Goal: Task Accomplishment & Management: Manage account settings

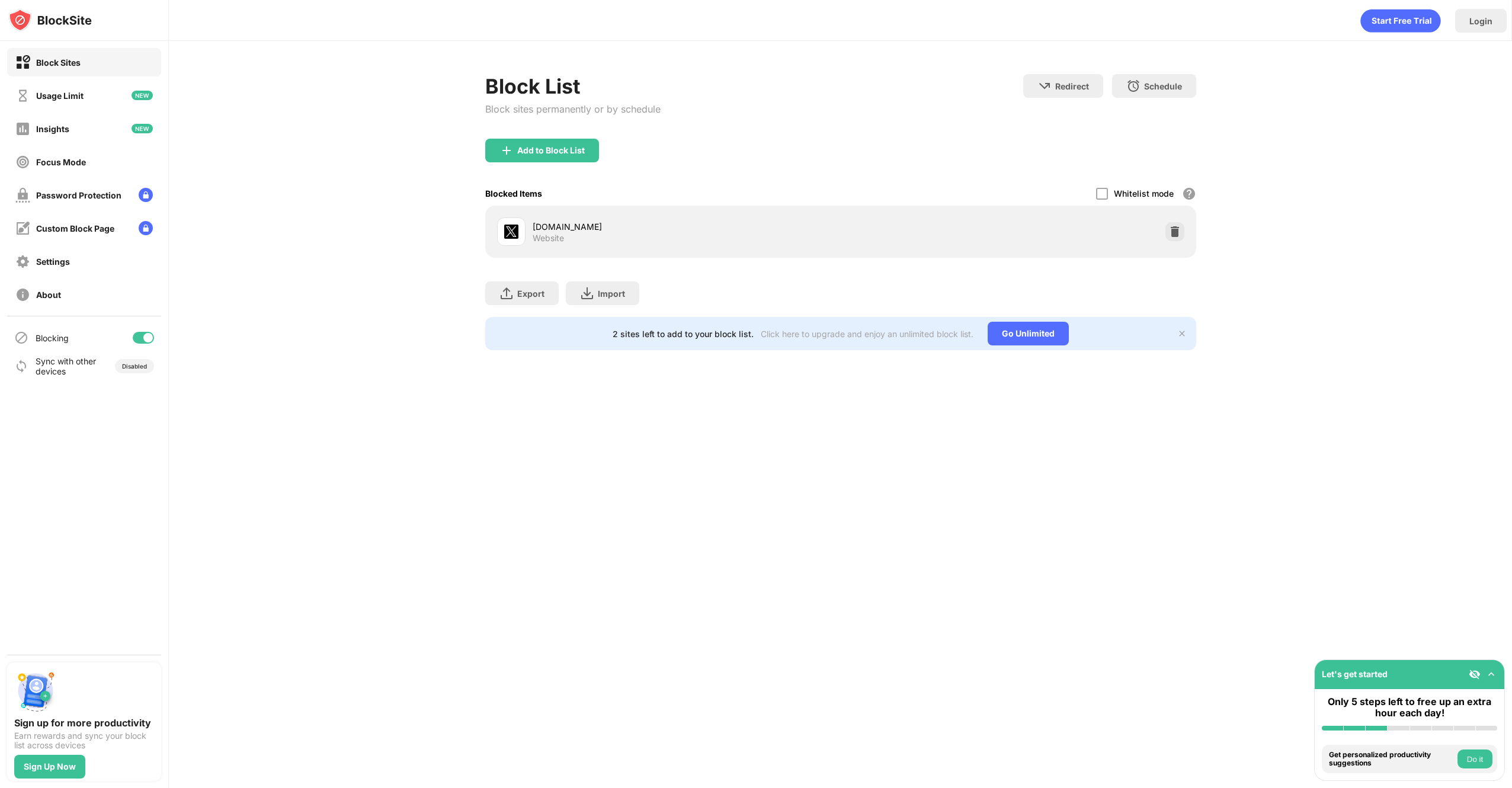
click at [565, 156] on div "Add to Block List" at bounding box center [542, 150] width 114 height 24
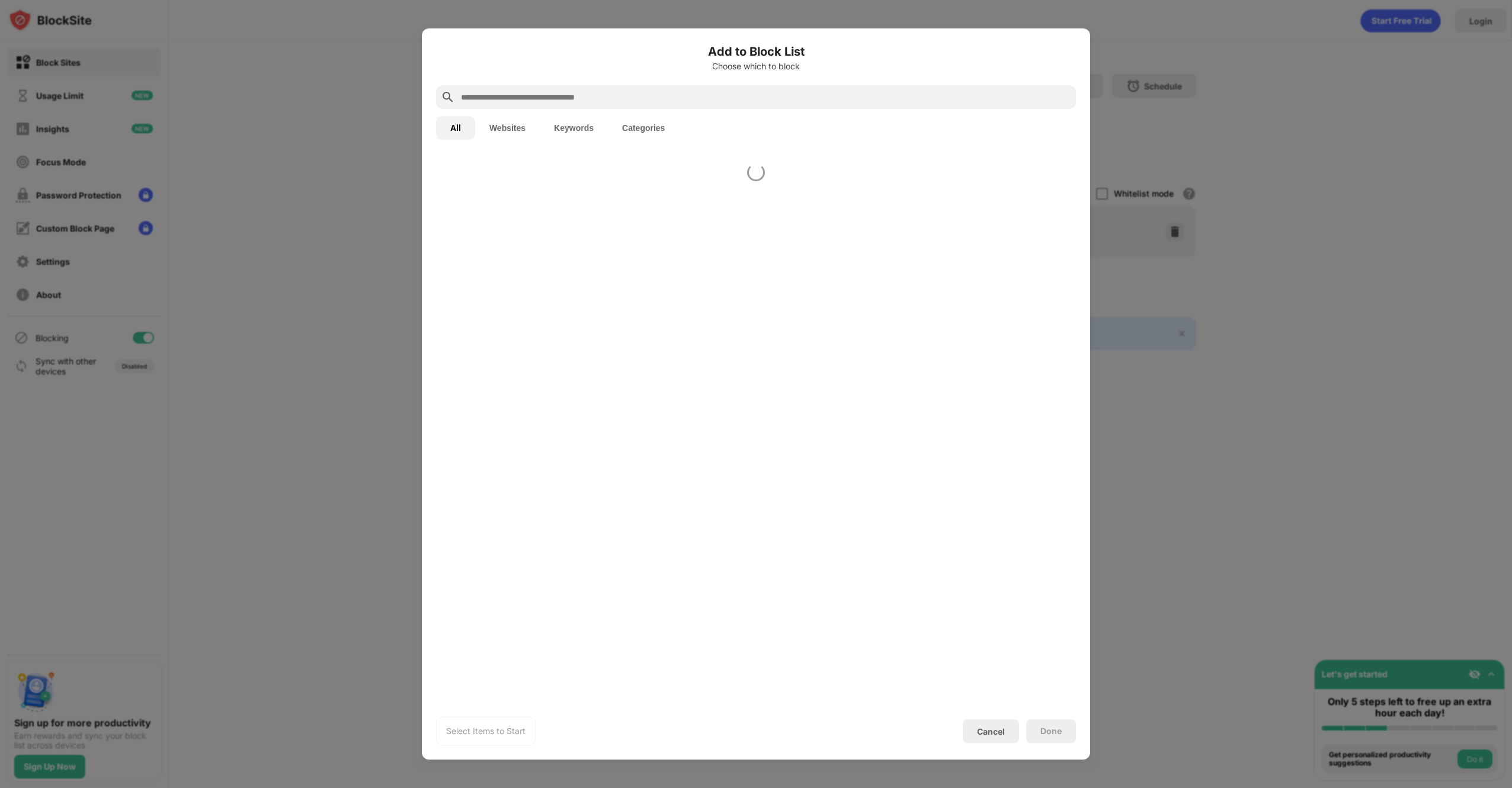
click at [541, 148] on div "Add to Block List Choose which to block All Websites Keywords Categories Select…" at bounding box center [756, 394] width 640 height 703
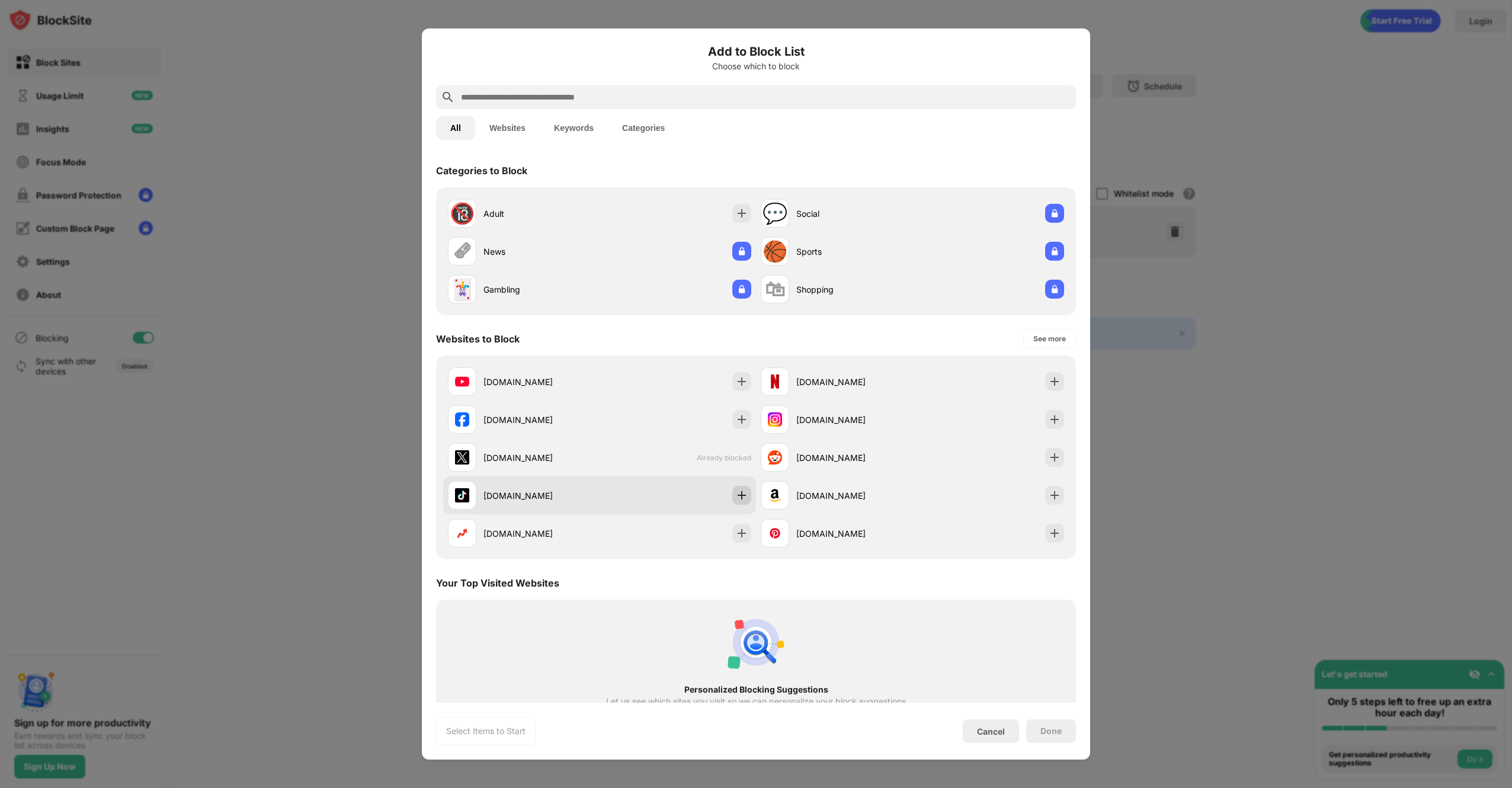
click at [736, 493] on img at bounding box center [742, 495] width 12 height 12
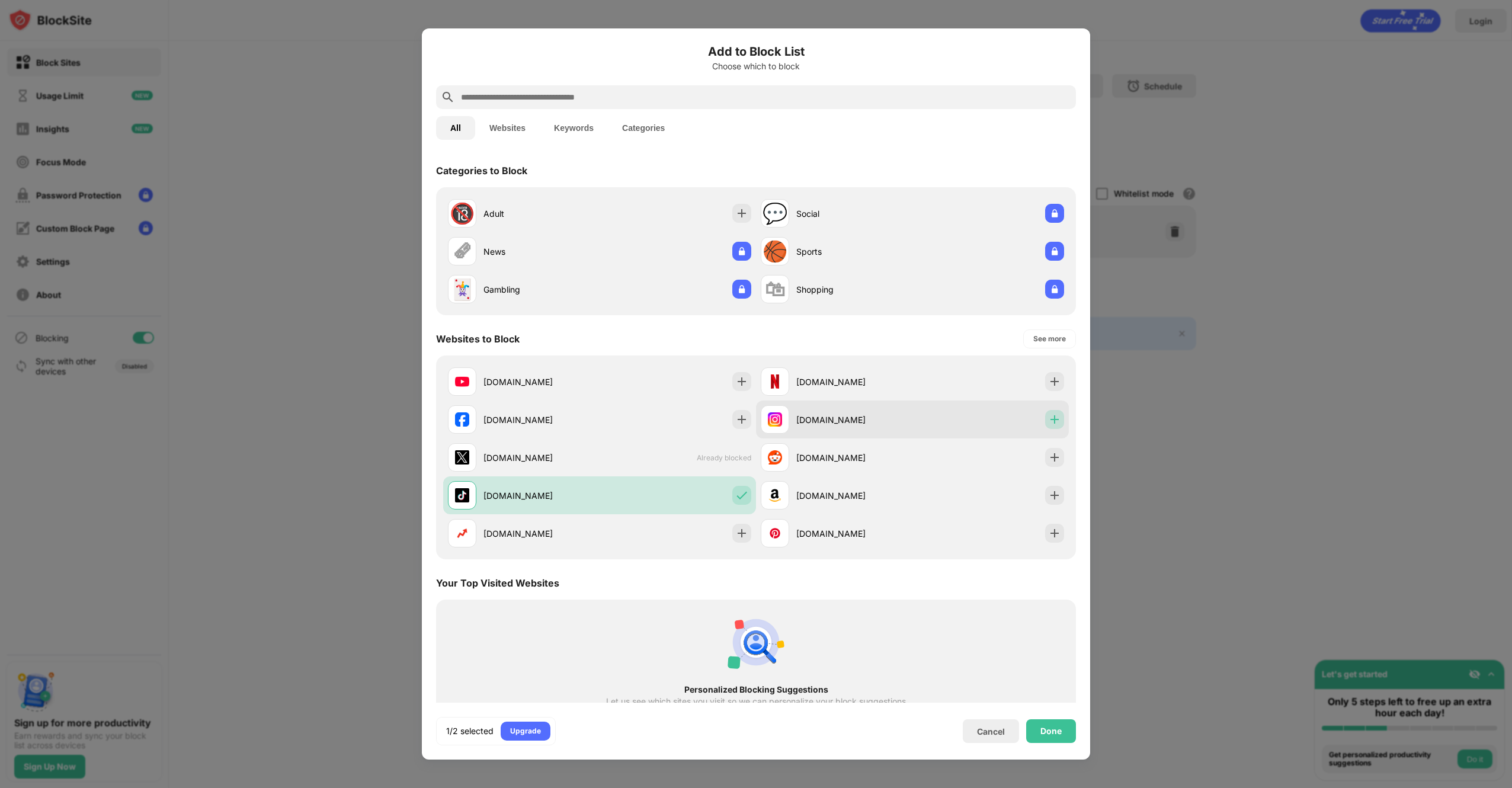
click at [1049, 423] on img at bounding box center [1054, 419] width 12 height 12
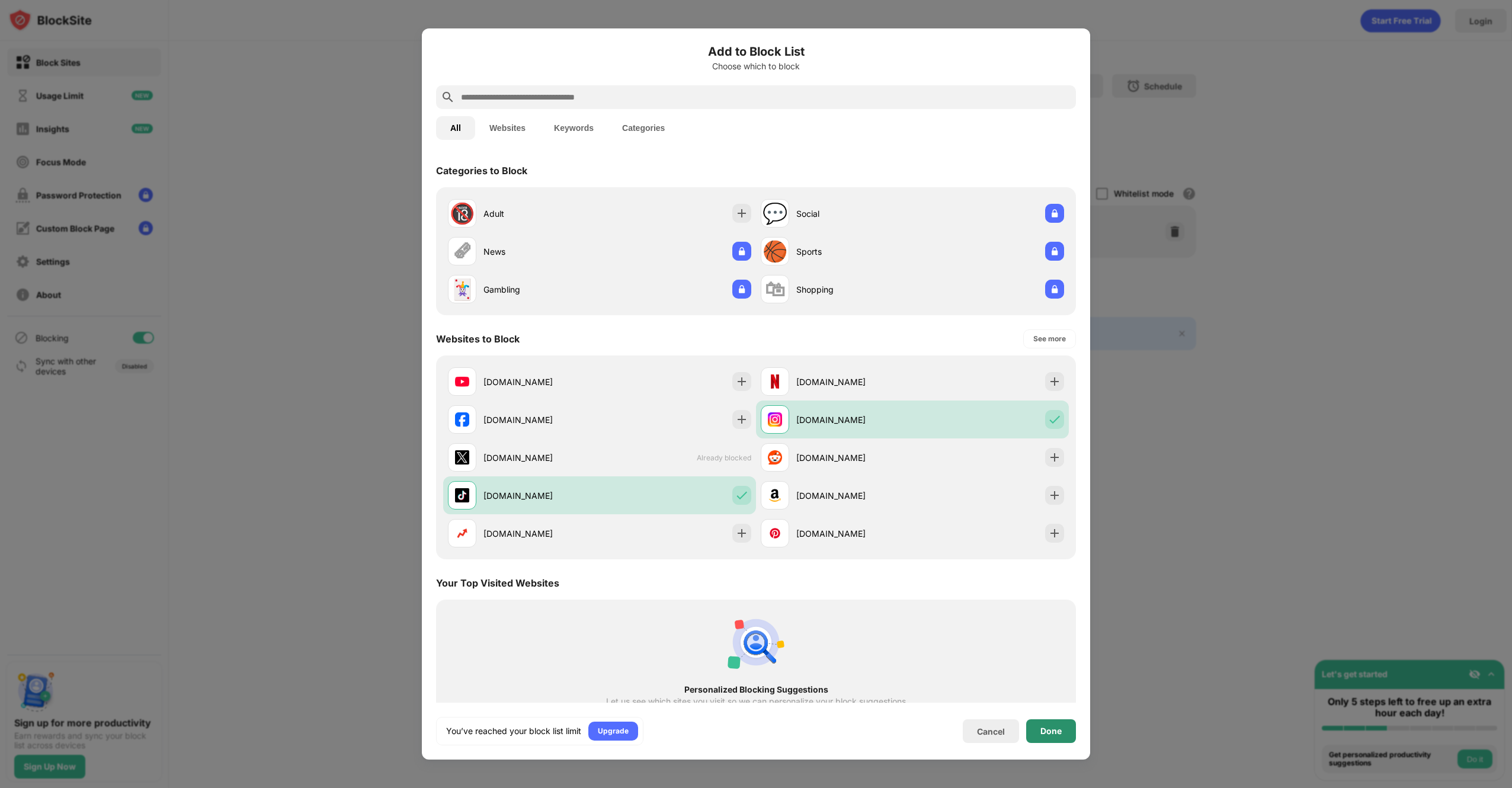
click at [1059, 649] on div "Done" at bounding box center [1051, 731] width 21 height 9
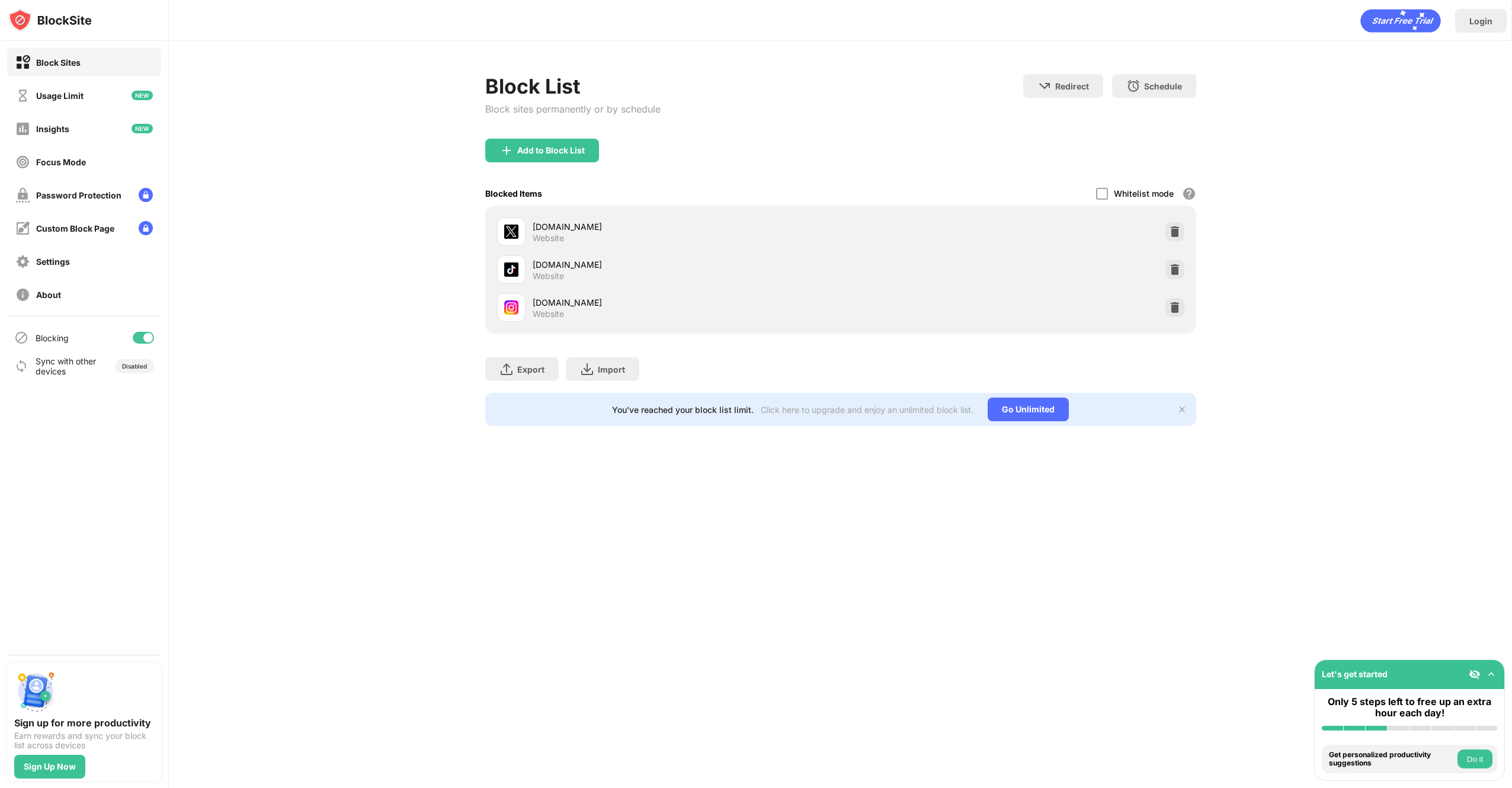
click at [1175, 262] on div at bounding box center [1175, 269] width 19 height 19
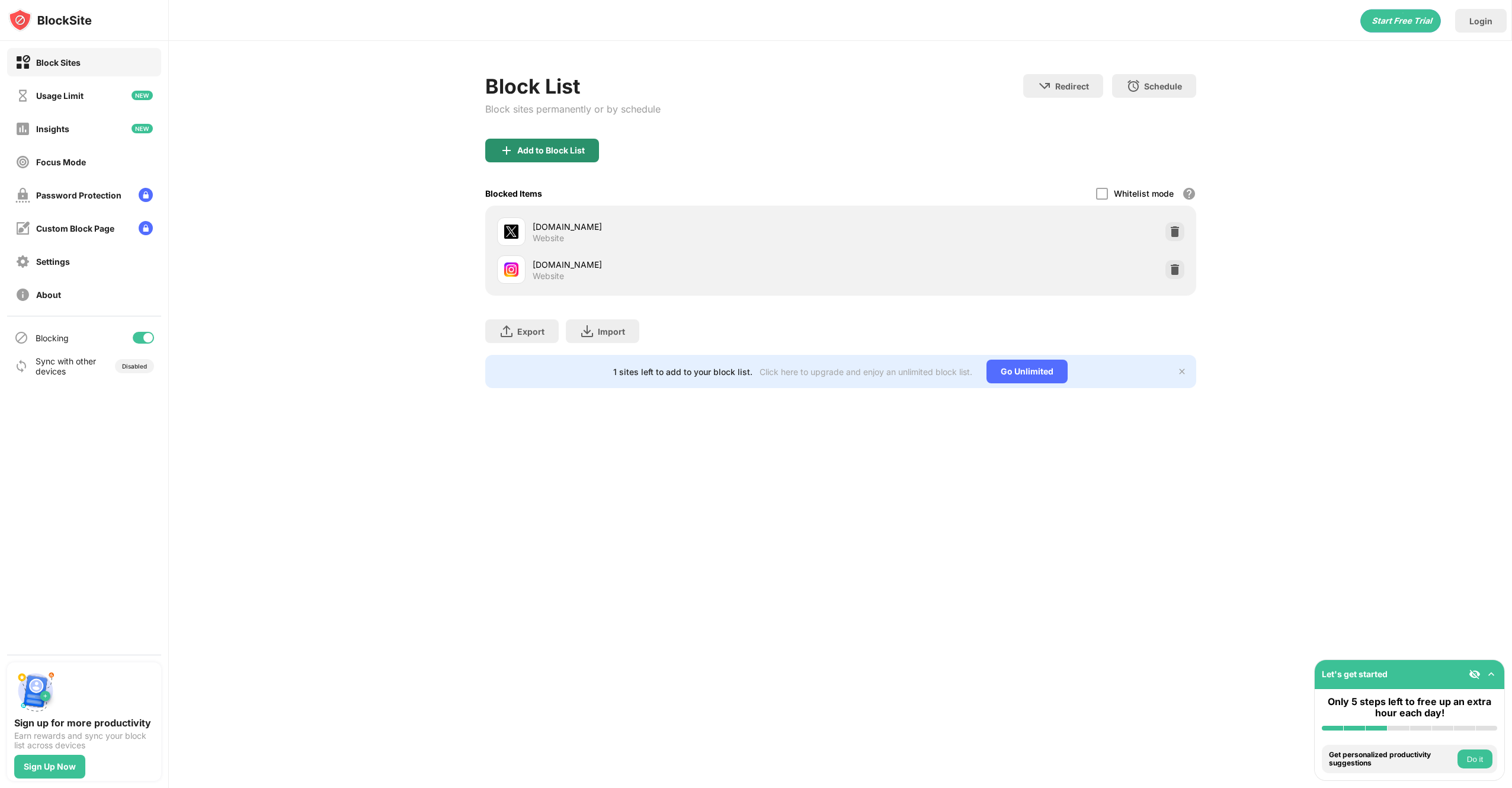
click at [558, 148] on div "Add to Block List" at bounding box center [550, 150] width 67 height 9
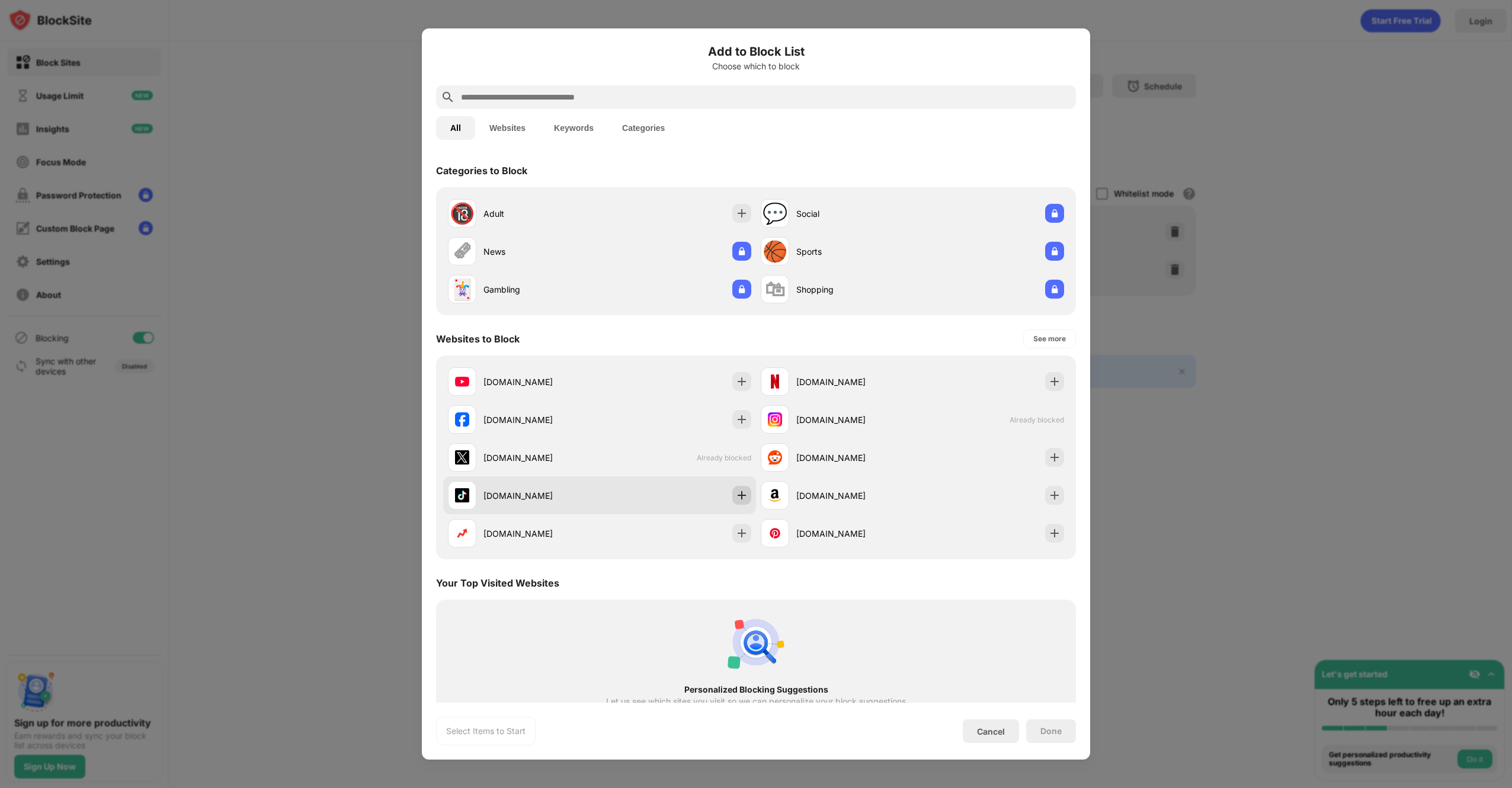
click at [736, 497] on img at bounding box center [742, 495] width 12 height 12
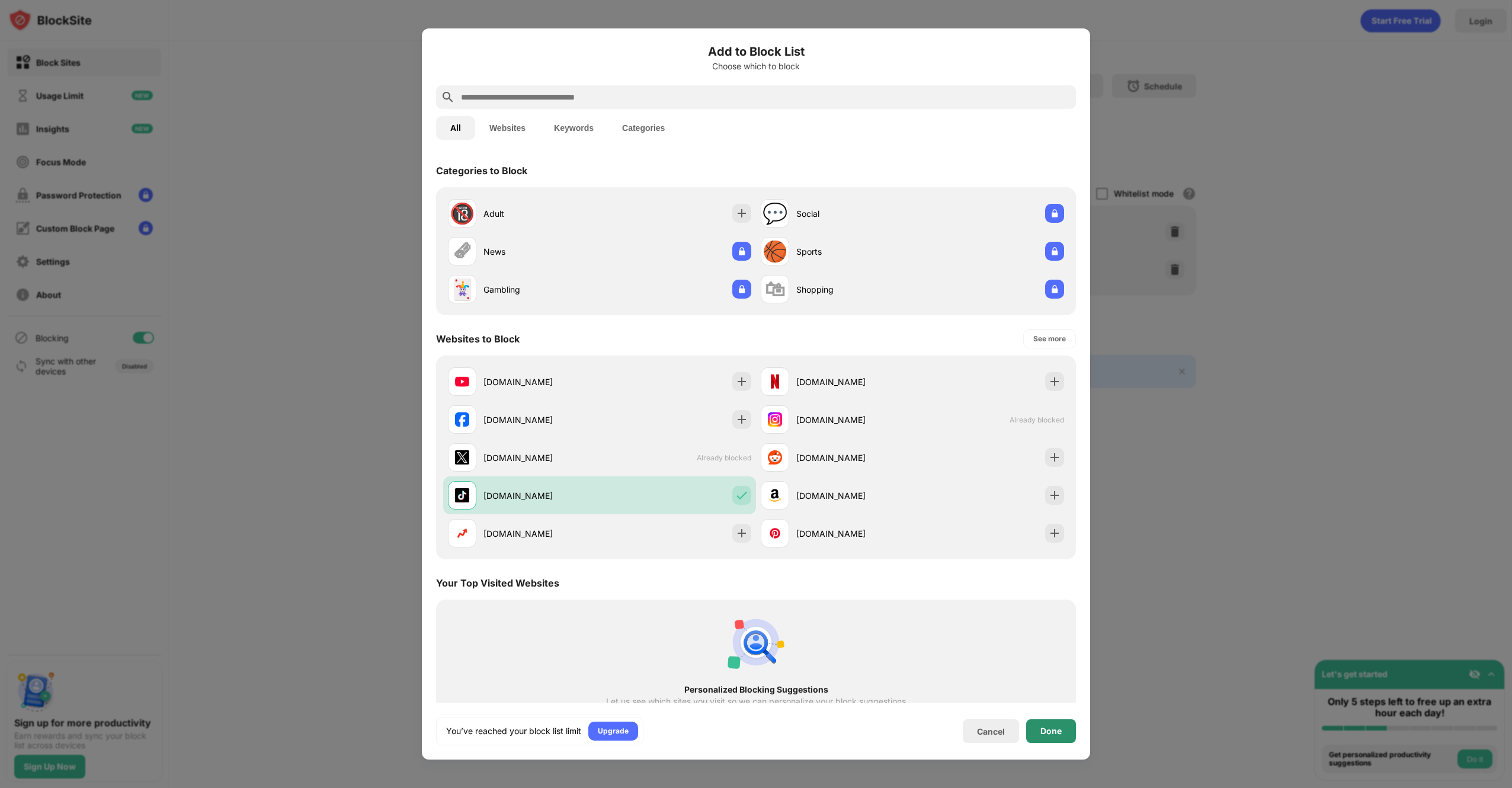
click at [1062, 649] on div "Done" at bounding box center [1051, 731] width 50 height 24
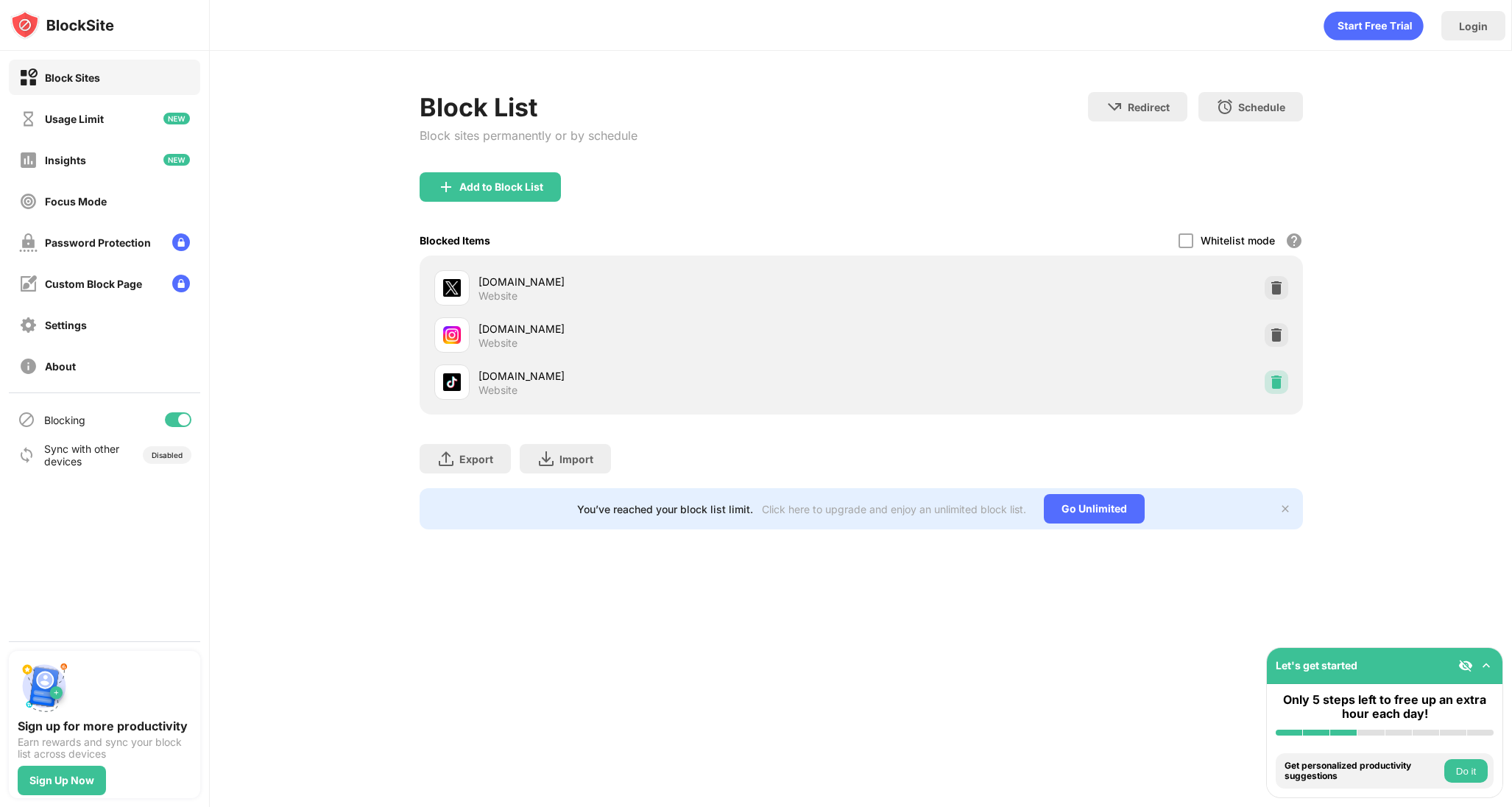
click at [1275, 386] on img at bounding box center [1276, 381] width 14 height 14
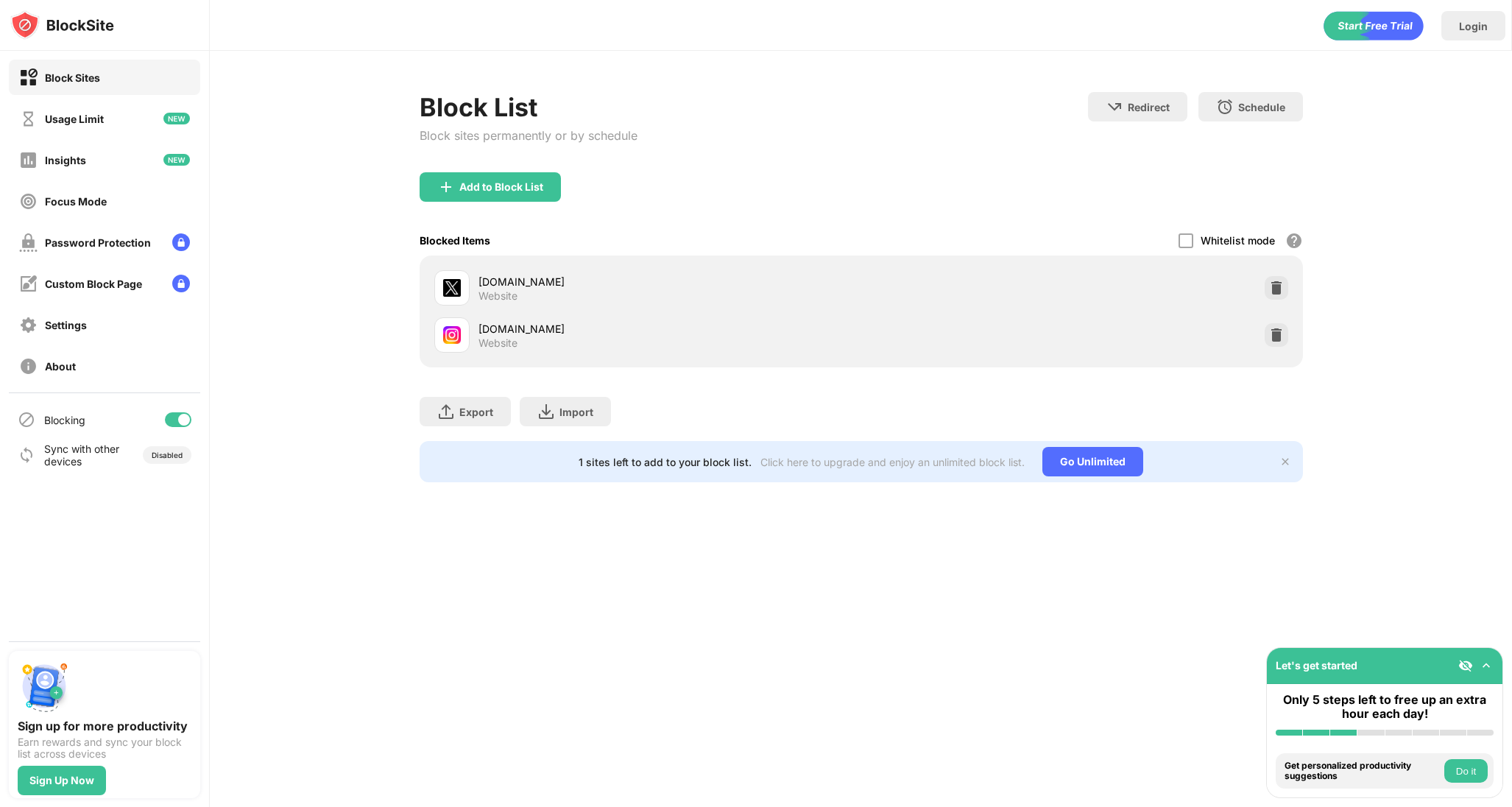
click at [511, 201] on div "Add to Block List" at bounding box center [490, 186] width 141 height 30
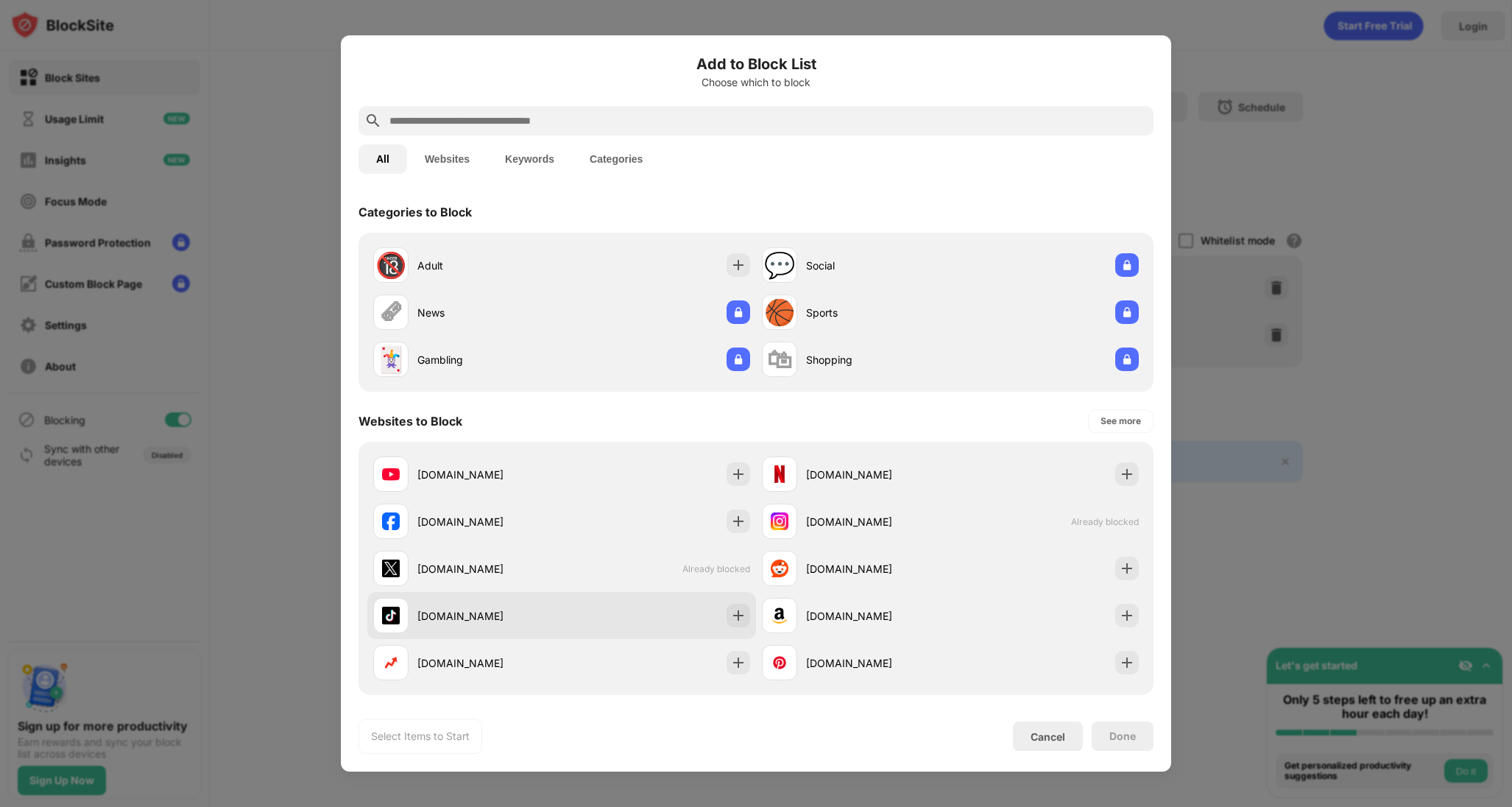
click at [732, 616] on img at bounding box center [738, 615] width 14 height 14
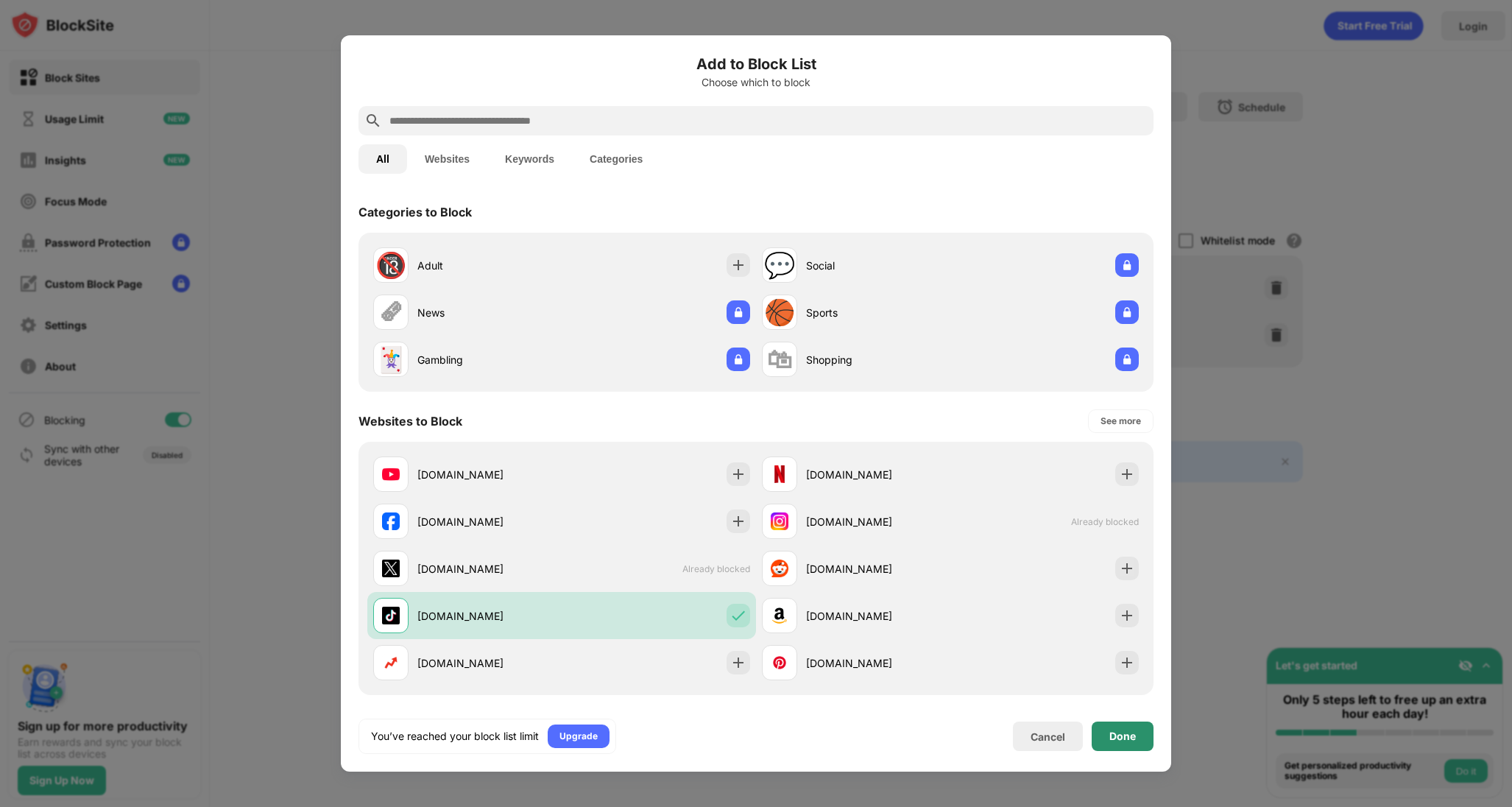
click at [1107, 742] on div "Done" at bounding box center [1122, 736] width 62 height 30
